Goal: Book appointment/travel/reservation

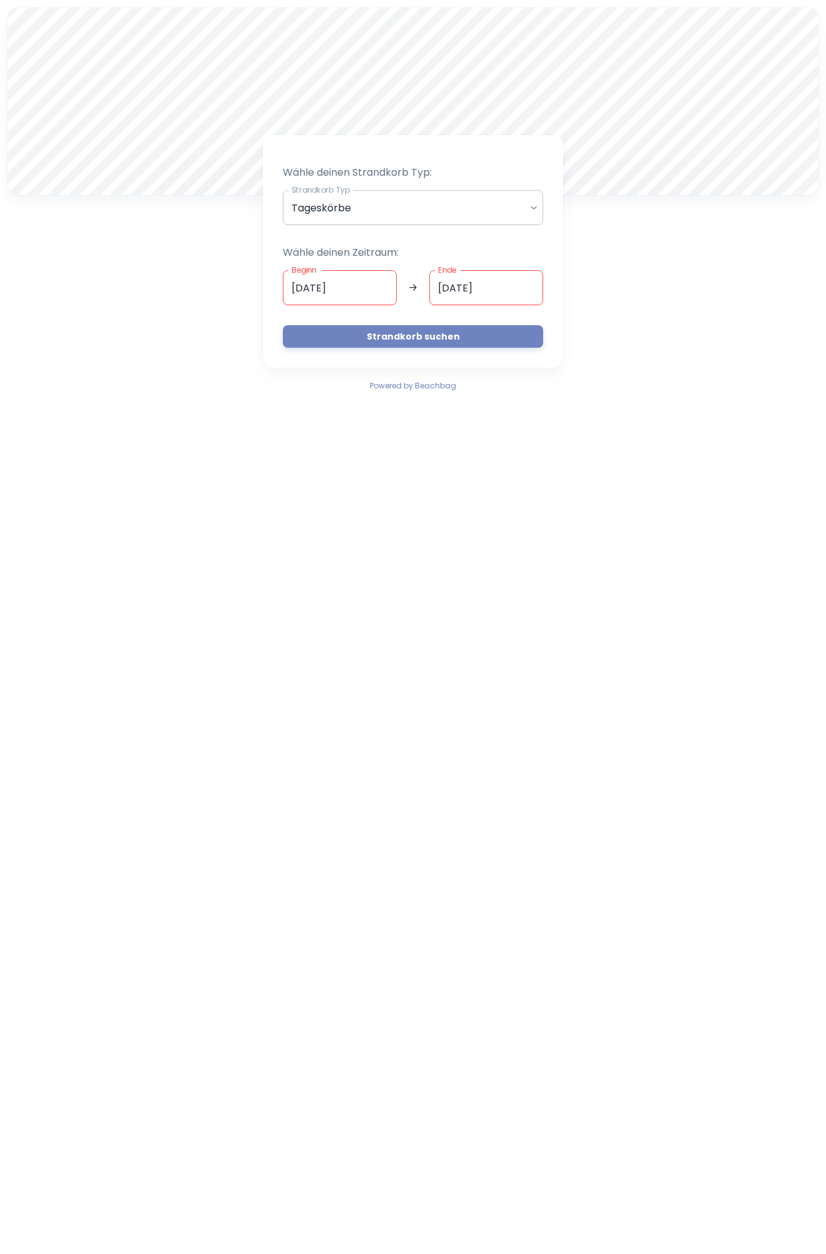
click at [348, 200] on body "A Wähle deinen Strandkorb Typ: Strandkorb Typ Tageskörbe daily Strandkorb Typ W…" at bounding box center [413, 627] width 826 height 1254
click at [348, 200] on div at bounding box center [413, 627] width 826 height 1254
click at [356, 283] on input "[DATE]" at bounding box center [340, 287] width 114 height 35
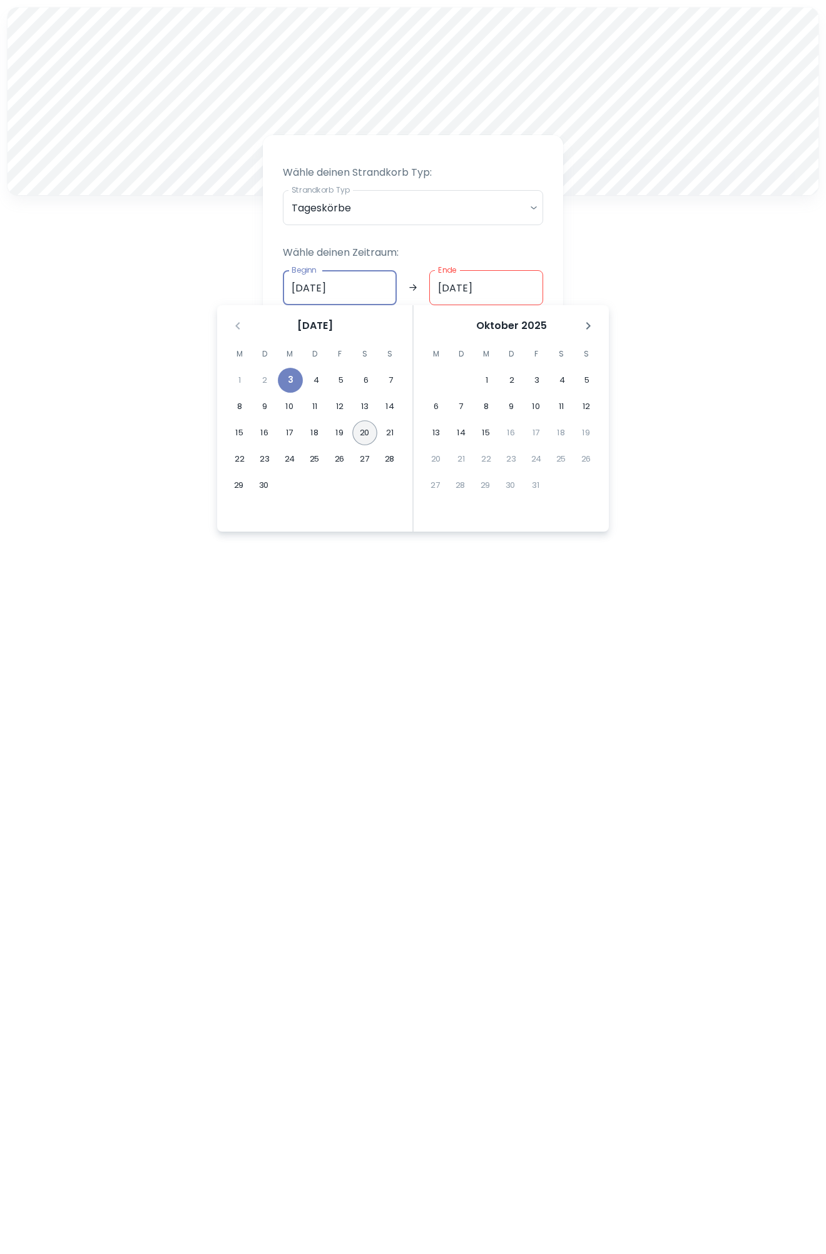
click at [370, 435] on button "20" at bounding box center [364, 432] width 25 height 25
type input "[DATE]"
click at [370, 455] on button "27" at bounding box center [364, 459] width 25 height 25
type input "[DATE]"
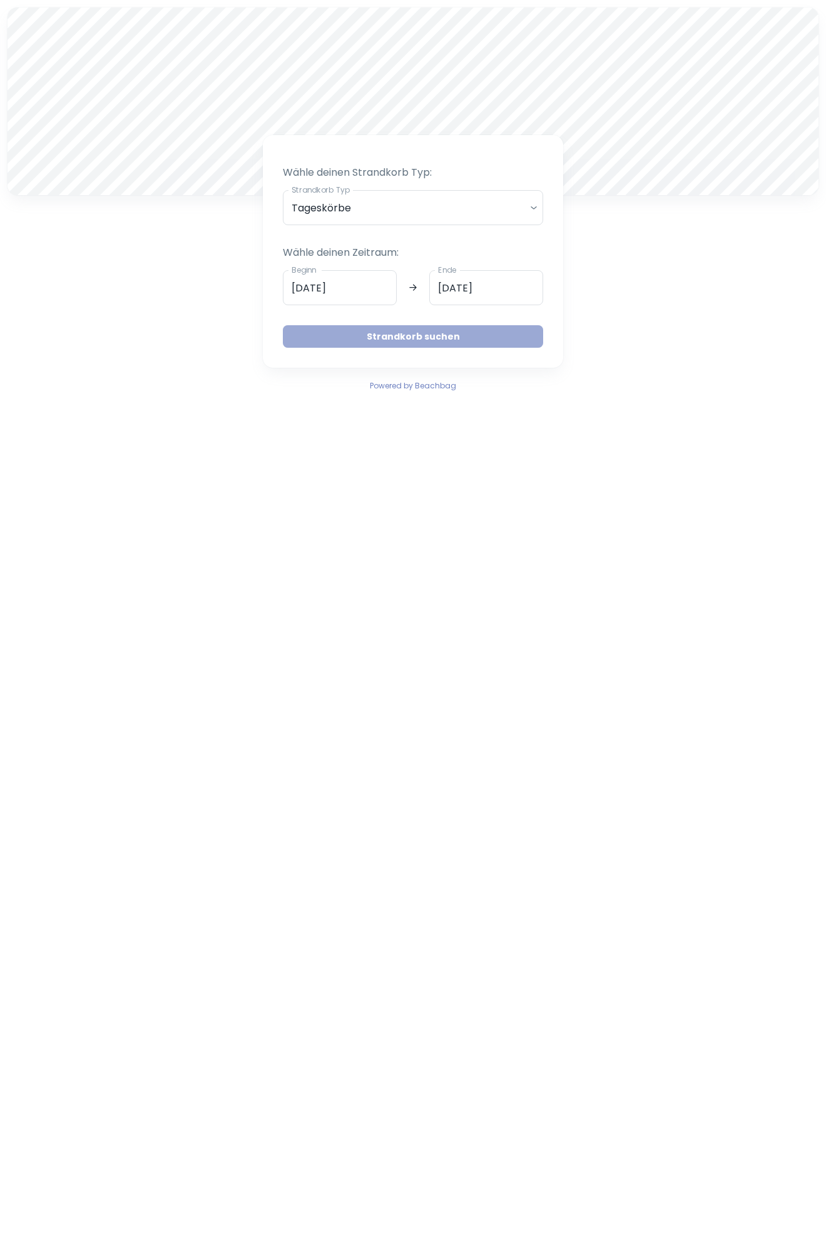
click at [410, 334] on button "Strandkorb suchen" at bounding box center [413, 336] width 260 height 23
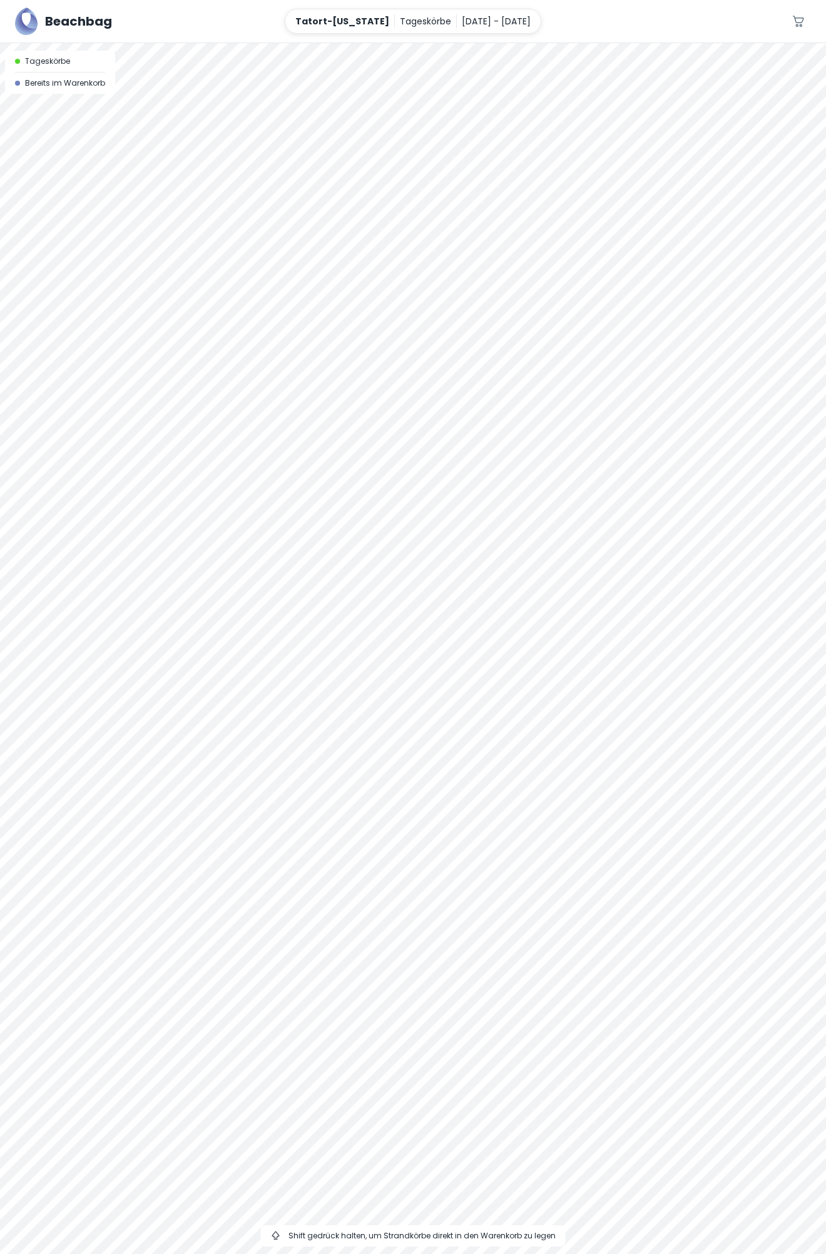
click at [557, 43] on div at bounding box center [413, 43] width 826 height 0
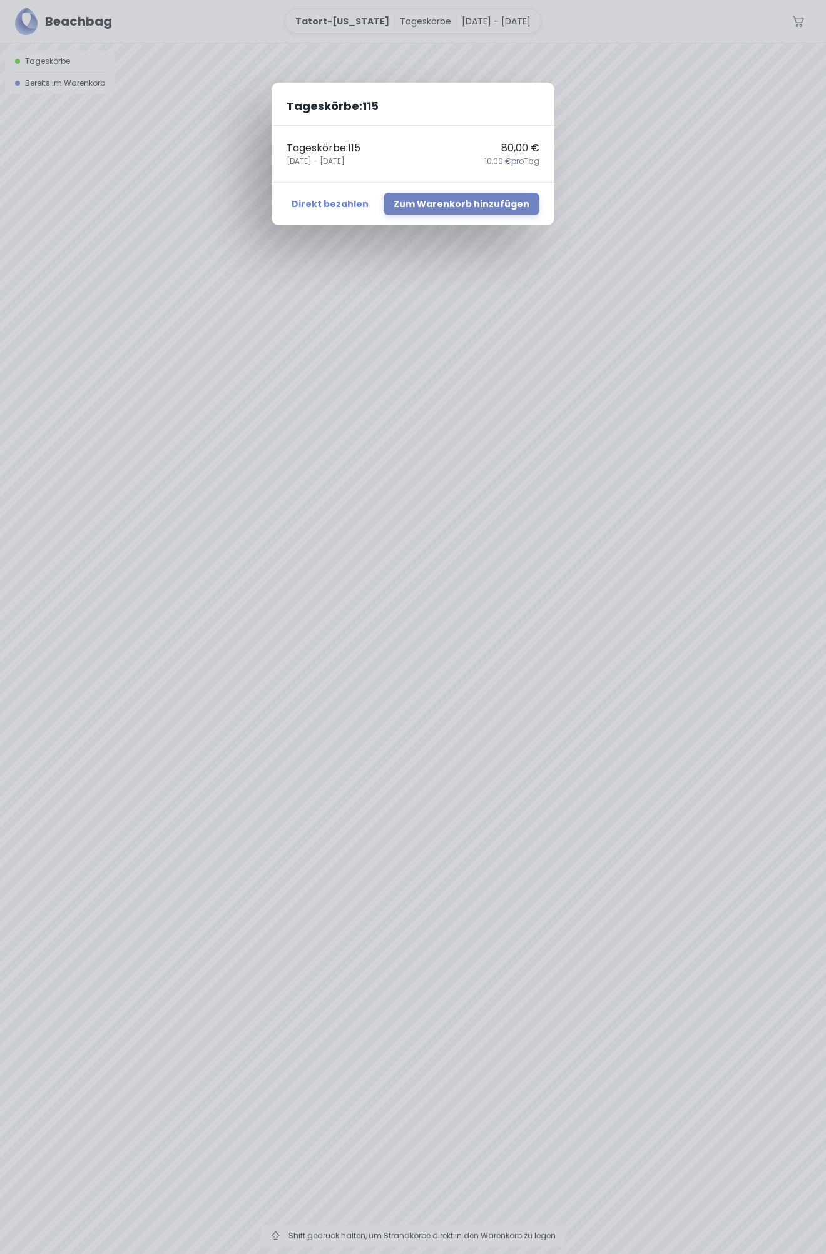
click at [557, 537] on div "Tageskörbe : 115 Tageskörbe : 115 80,00 € [DATE] - [DATE],00 € pro Tag Direkt b…" at bounding box center [413, 627] width 826 height 1254
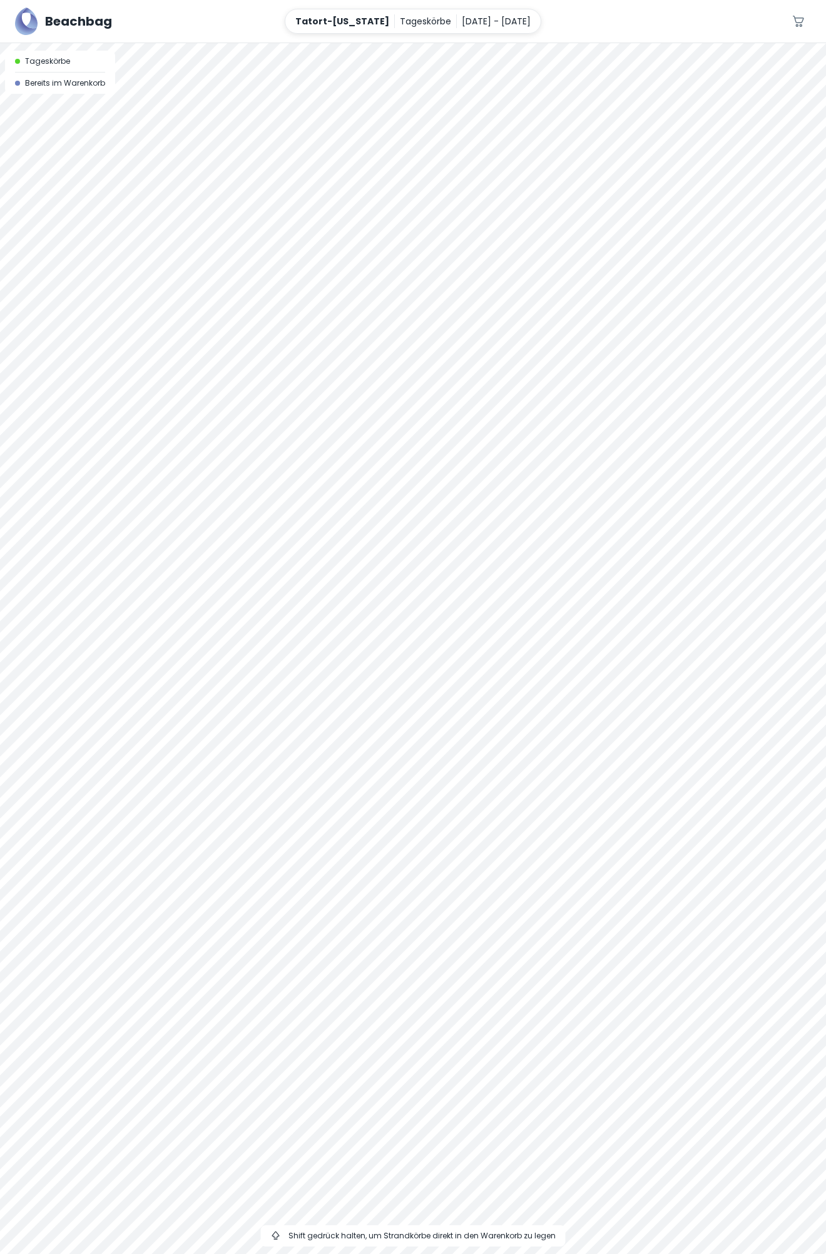
click at [558, 43] on div at bounding box center [413, 43] width 826 height 0
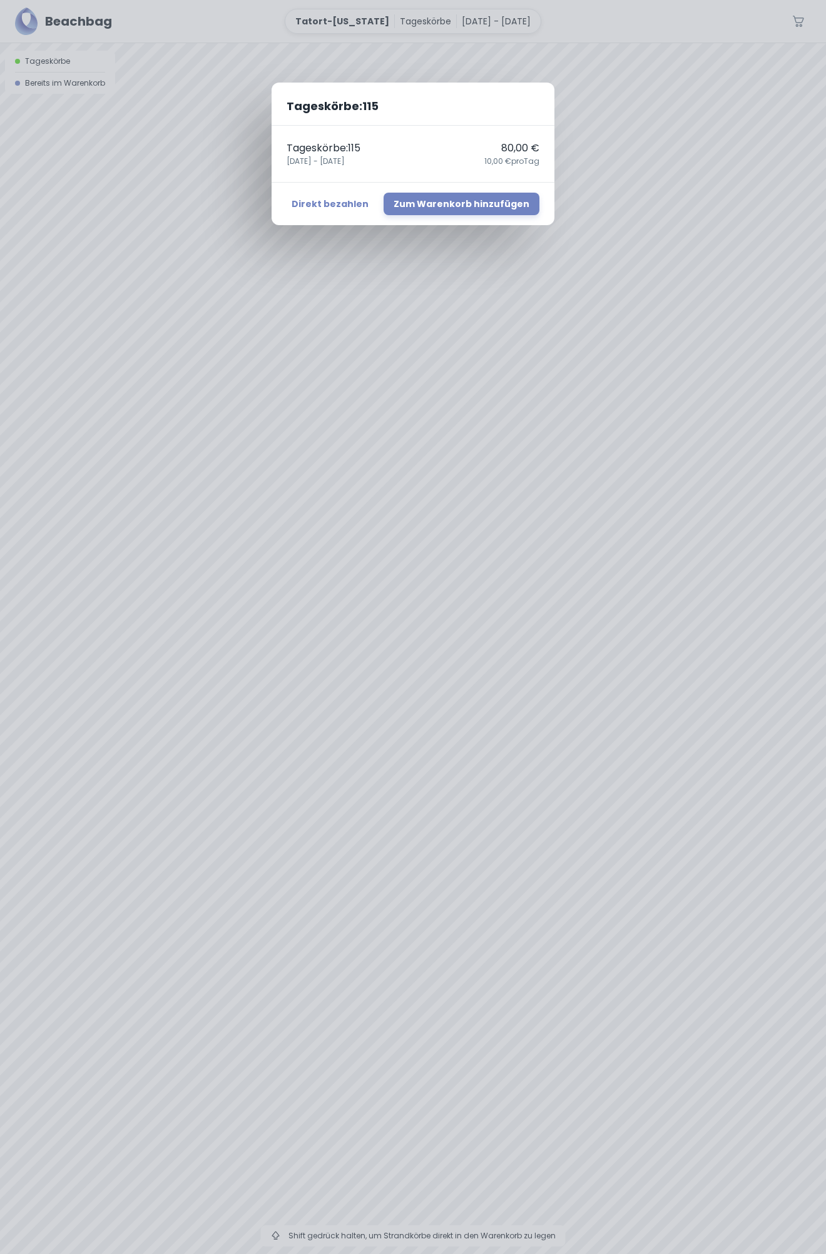
drag, startPoint x: 558, startPoint y: 537, endPoint x: 558, endPoint y: 665, distance: 127.6
click at [558, 665] on div "Tageskörbe : 115 Tageskörbe : 115 80,00 € [DATE] - [DATE],00 € pro Tag Direkt b…" at bounding box center [413, 627] width 826 height 1254
